Goal: Transaction & Acquisition: Subscribe to service/newsletter

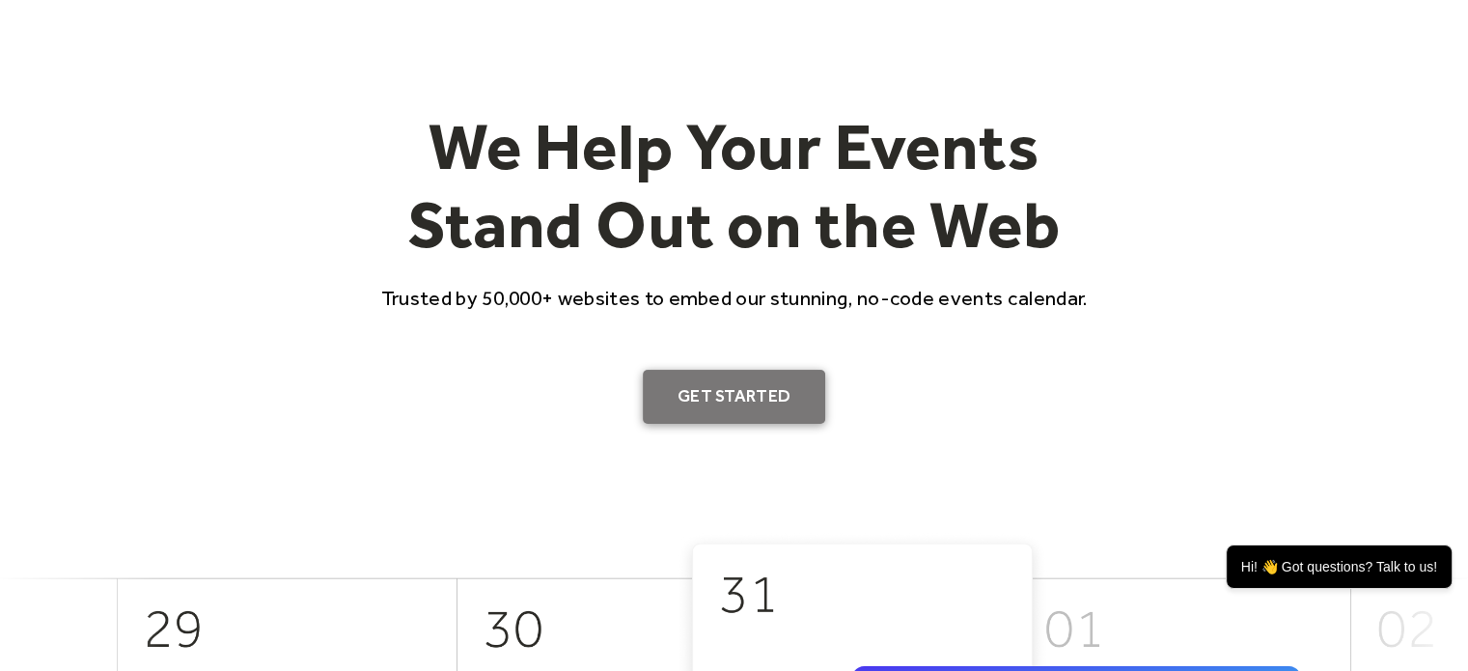
scroll to position [96, 0]
click at [743, 416] on link "Get Started" at bounding box center [734, 397] width 182 height 54
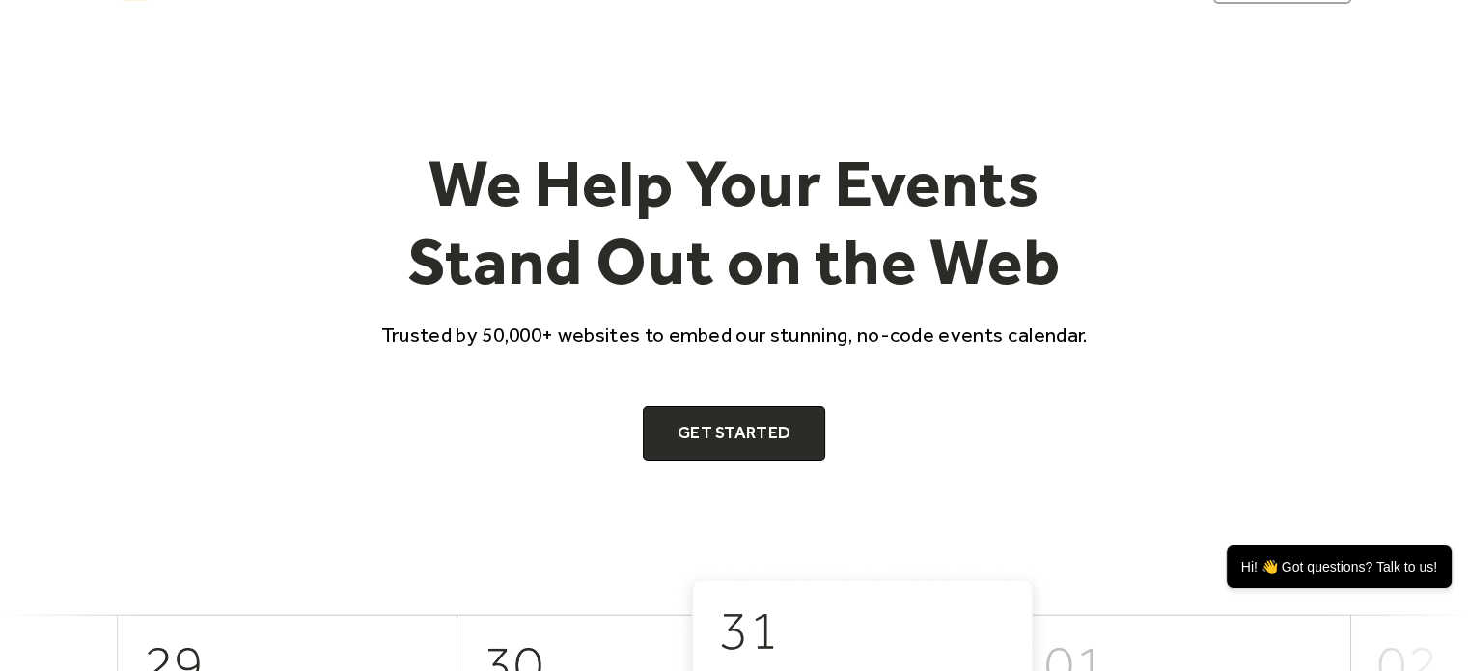
scroll to position [0, 0]
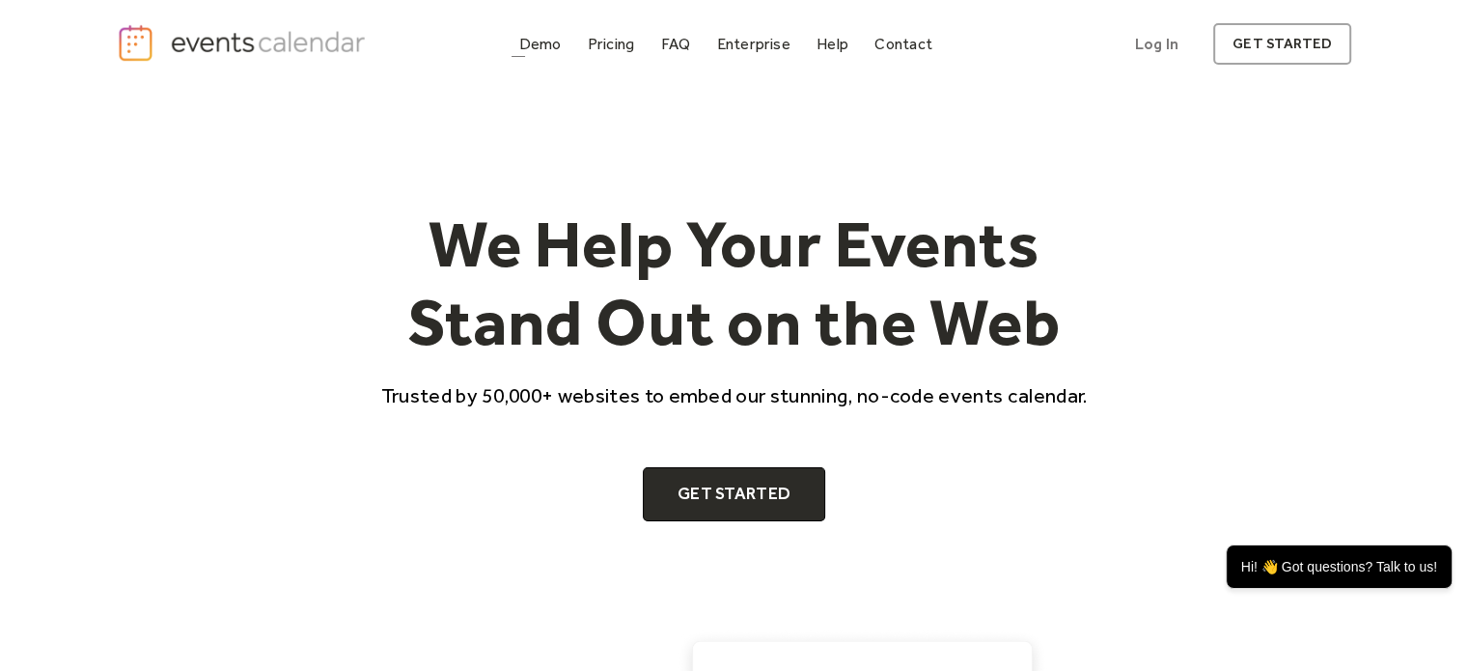
click at [515, 38] on link "Demo" at bounding box center [540, 44] width 58 height 26
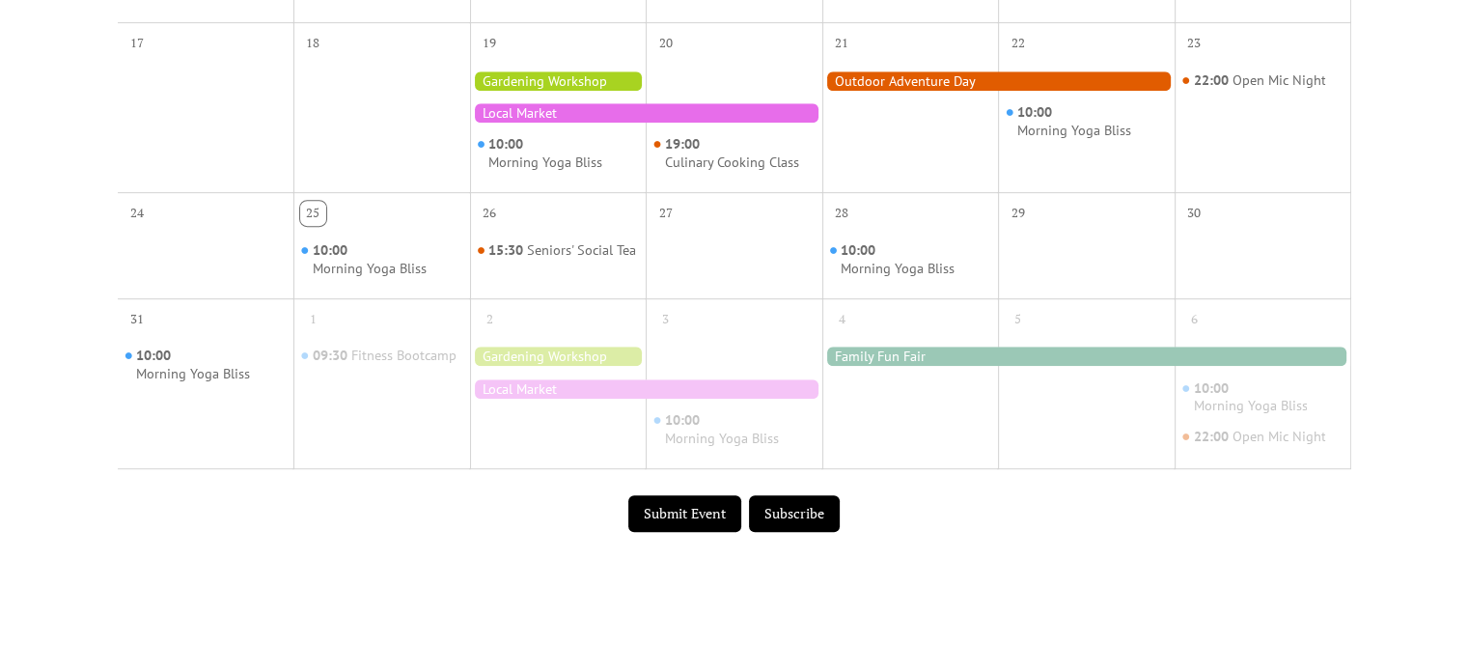
scroll to position [868, 0]
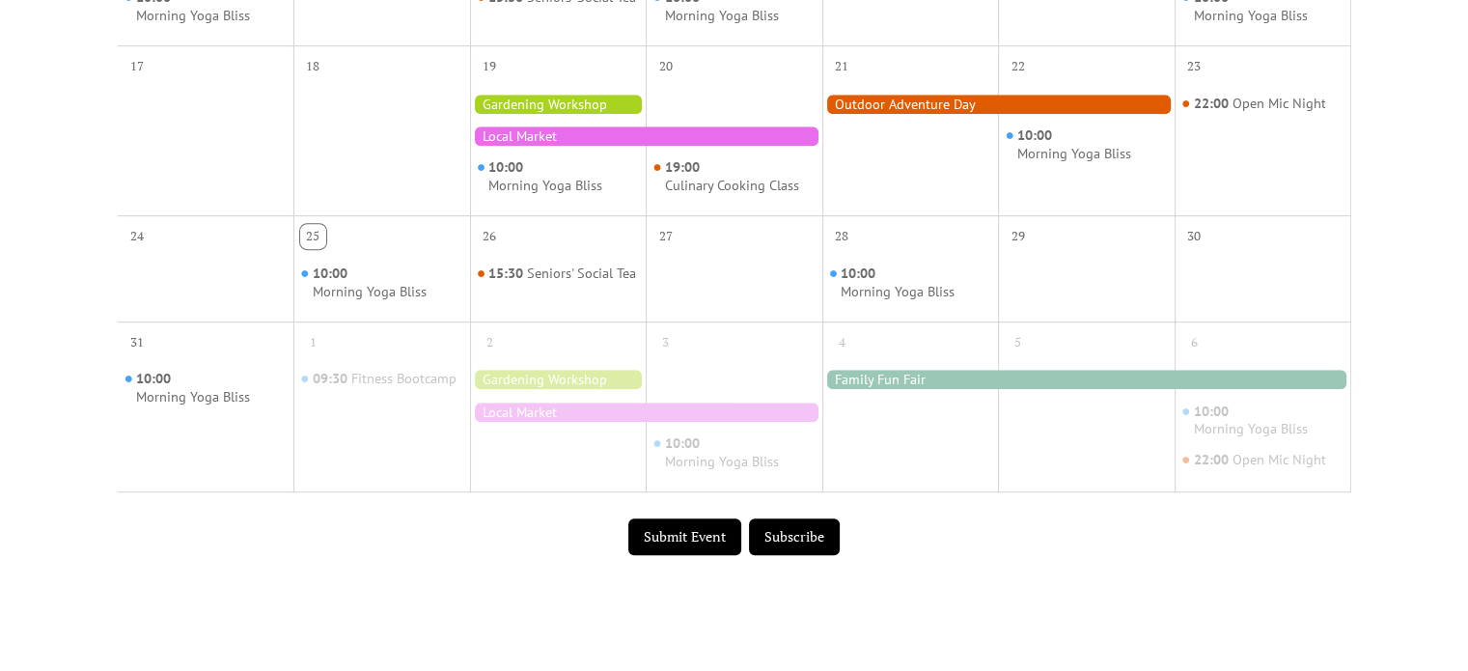
click at [645, 241] on div "26" at bounding box center [558, 233] width 177 height 37
click at [953, 234] on div "28" at bounding box center [910, 233] width 177 height 37
click at [958, 114] on div at bounding box center [998, 104] width 352 height 19
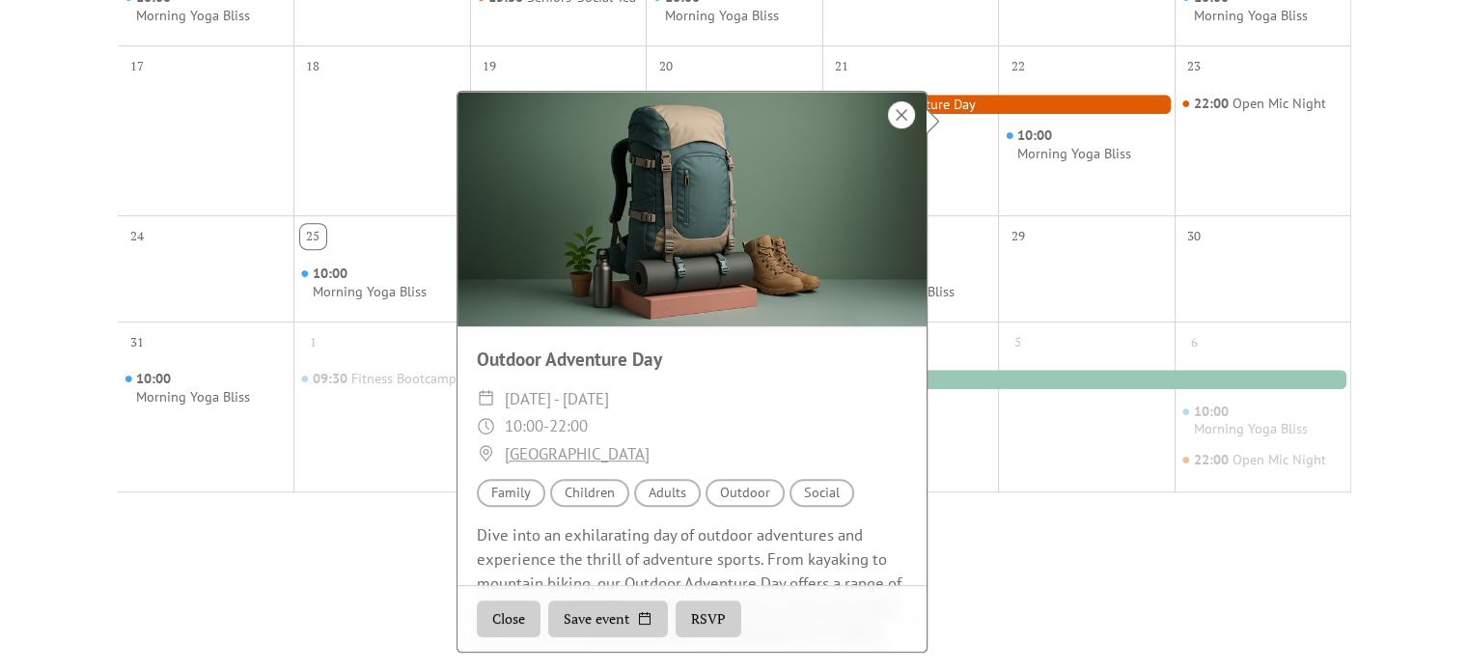
click at [907, 114] on div at bounding box center [901, 114] width 27 height 27
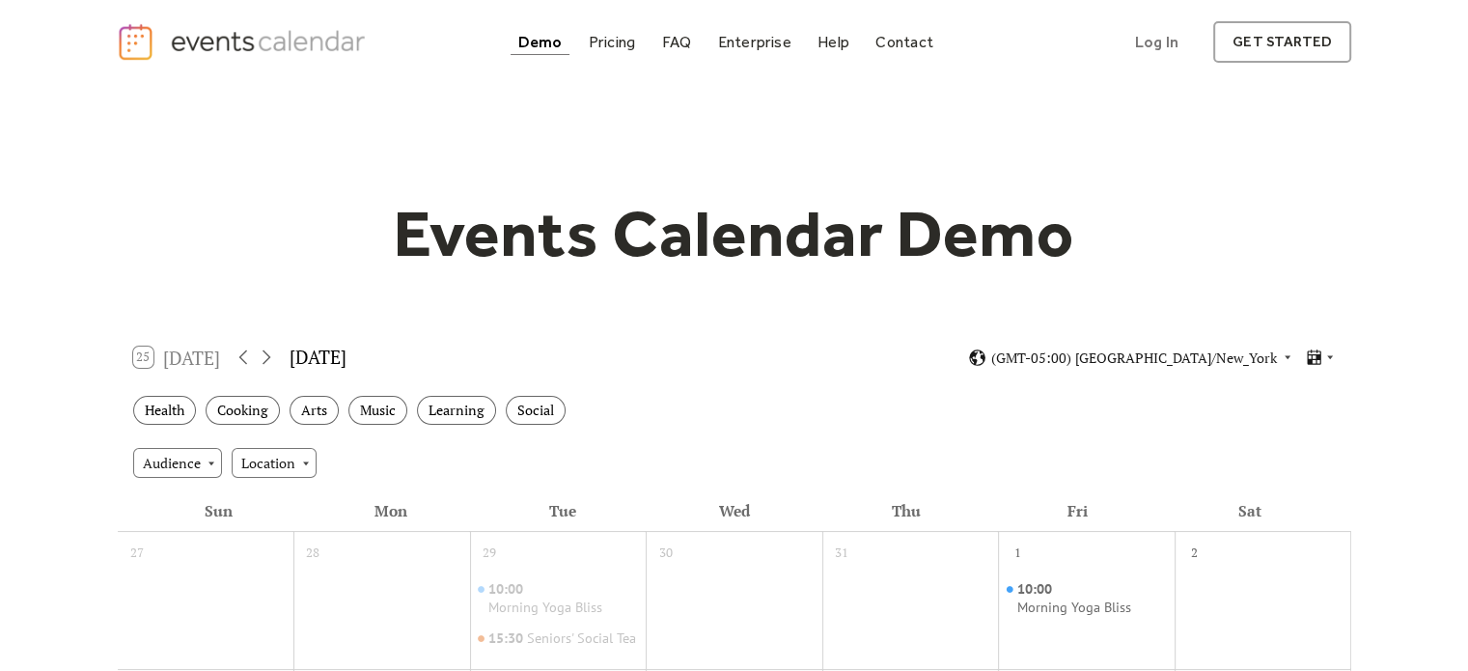
scroll to position [0, 0]
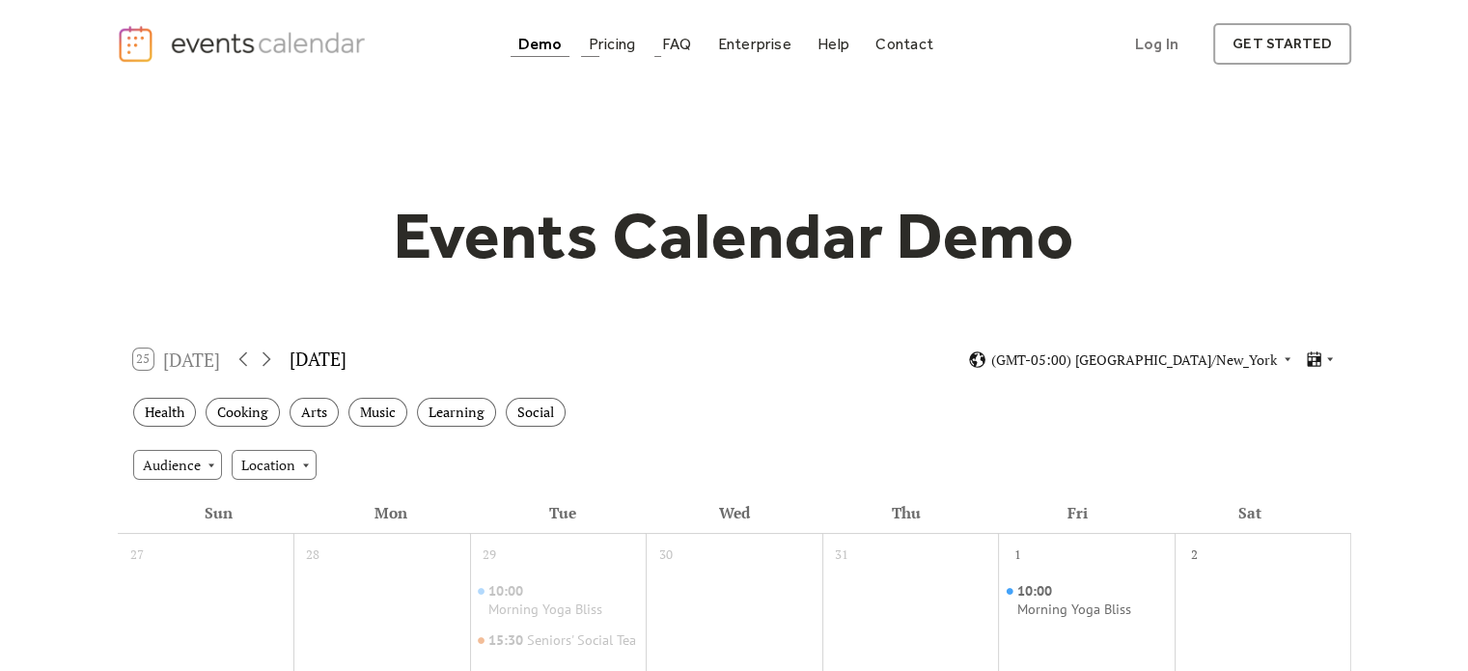
click at [612, 49] on div "Pricing" at bounding box center [612, 44] width 47 height 11
